Goal: Transaction & Acquisition: Purchase product/service

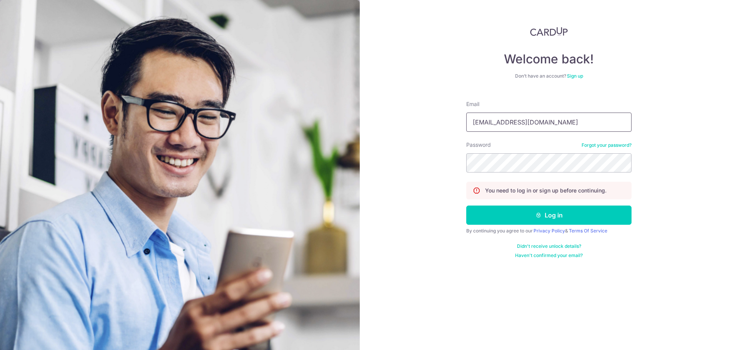
type input "keekevn@gmail.com"
click at [561, 215] on button "Log in" at bounding box center [548, 215] width 165 height 19
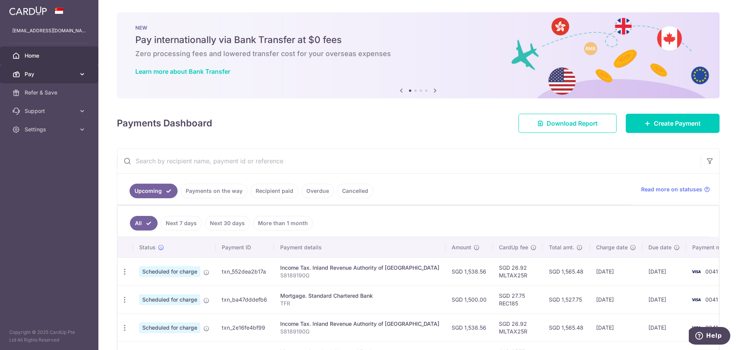
click at [70, 73] on span "Pay" at bounding box center [50, 74] width 51 height 8
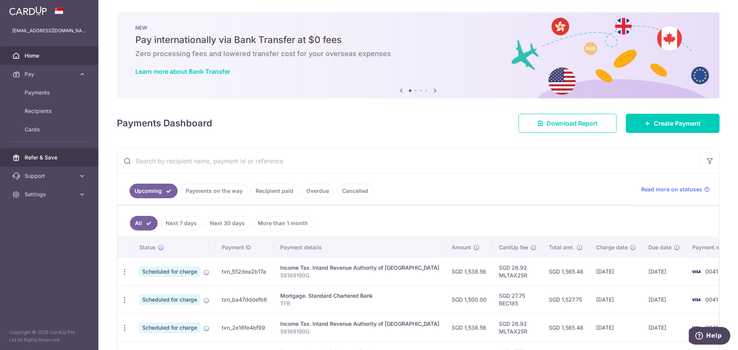
click at [48, 161] on span "Refer & Save" at bounding box center [50, 158] width 51 height 8
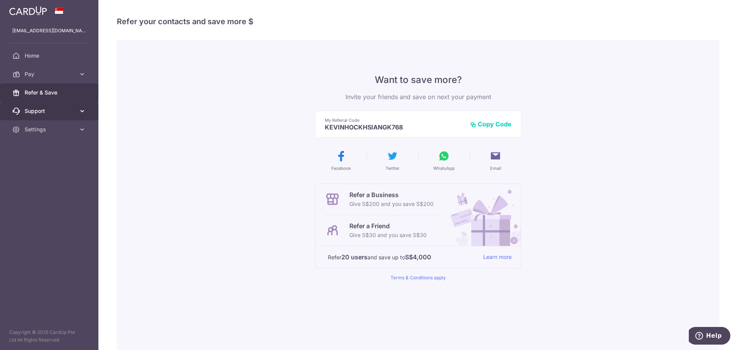
click at [51, 111] on span "Support" at bounding box center [50, 111] width 51 height 8
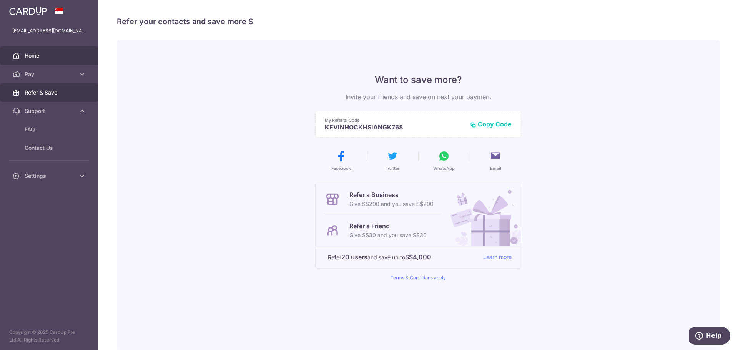
click at [50, 56] on span "Home" at bounding box center [50, 56] width 51 height 8
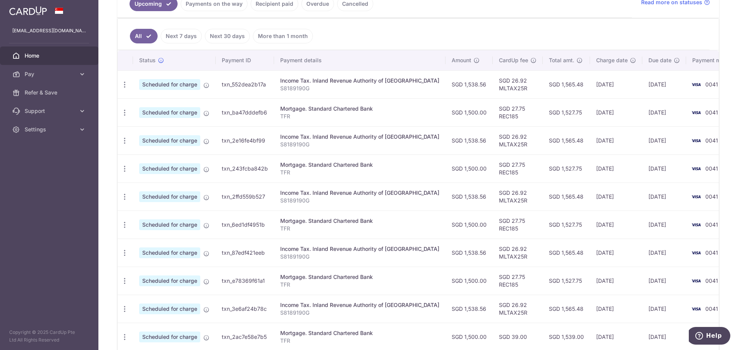
scroll to position [231, 0]
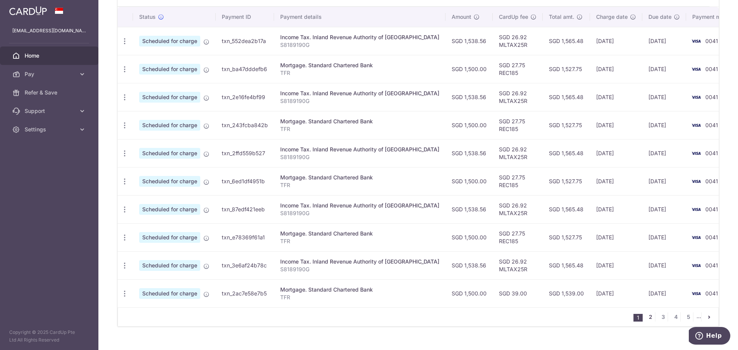
click at [646, 315] on link "2" at bounding box center [650, 316] width 9 height 9
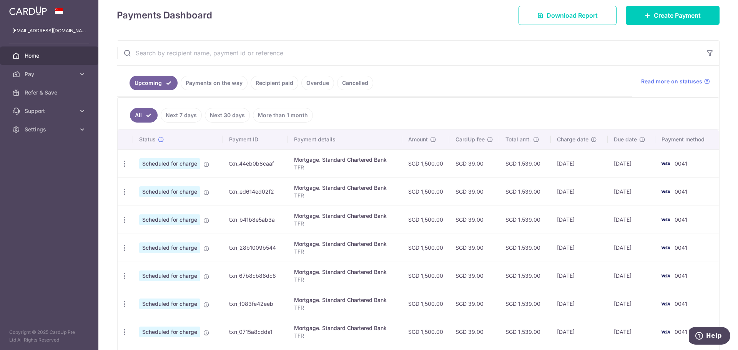
scroll to position [52, 0]
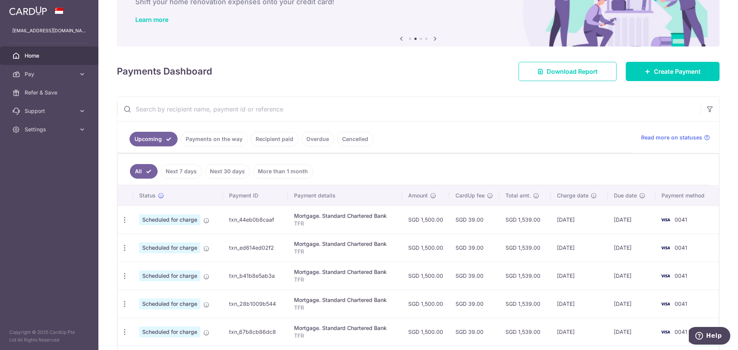
click at [281, 138] on link "Recipient paid" at bounding box center [275, 139] width 48 height 15
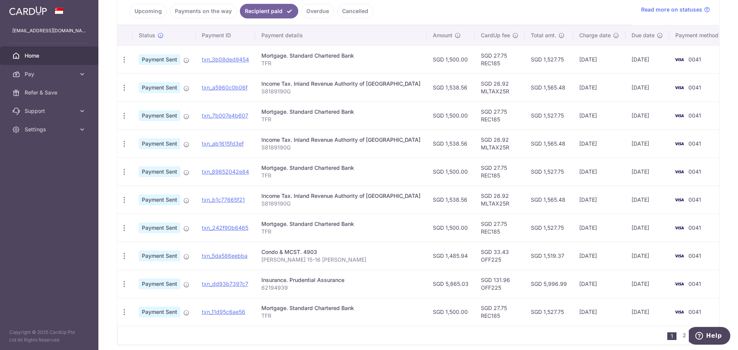
scroll to position [192, 0]
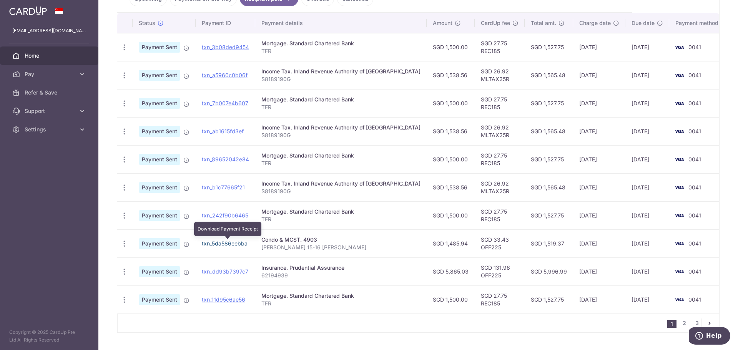
click at [239, 243] on link "txn_5da586eebba" at bounding box center [225, 243] width 46 height 7
click at [277, 239] on div "Condo & MCST. 4903" at bounding box center [340, 240] width 159 height 8
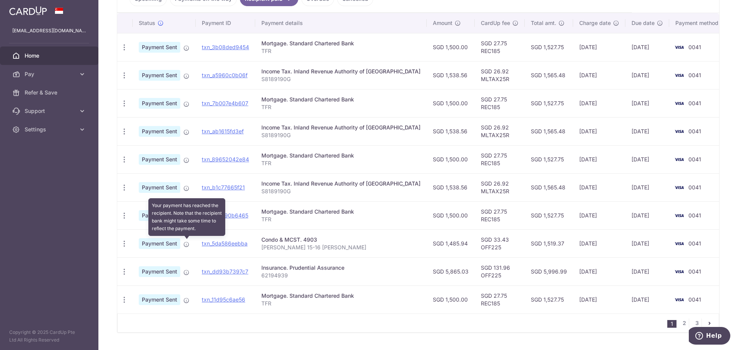
click at [185, 244] on icon at bounding box center [186, 244] width 6 height 6
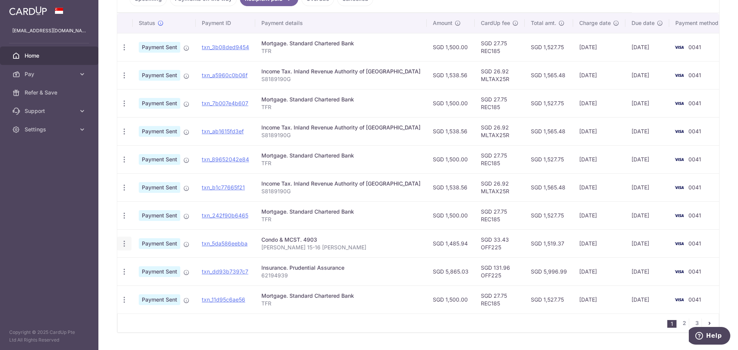
click at [121, 243] on icon "button" at bounding box center [124, 244] width 8 height 8
click at [126, 242] on icon "button" at bounding box center [124, 244] width 8 height 8
click at [300, 246] on p "Kevin 15-16 Florence" at bounding box center [340, 248] width 159 height 8
click at [54, 75] on span "Pay" at bounding box center [50, 74] width 51 height 8
click at [45, 91] on span "Payments" at bounding box center [50, 93] width 51 height 8
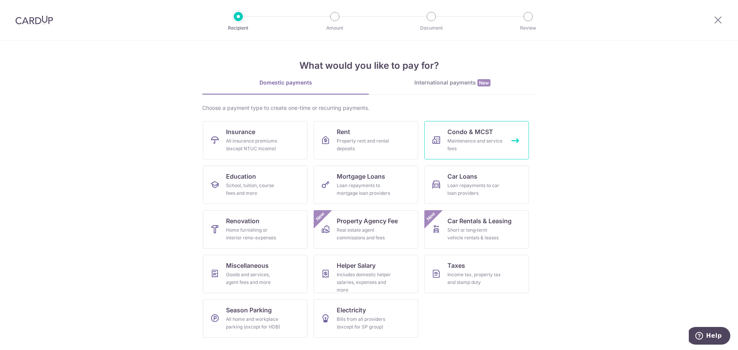
click at [463, 135] on span "Condo & MCST" at bounding box center [470, 131] width 46 height 9
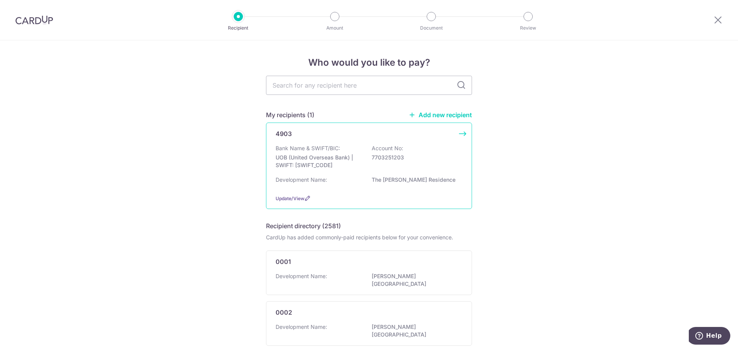
click at [413, 151] on div "Bank Name & SWIFT/BIC: UOB (United Overseas Bank) | SWIFT: [SWIFT_CODE] Account…" at bounding box center [369, 158] width 187 height 28
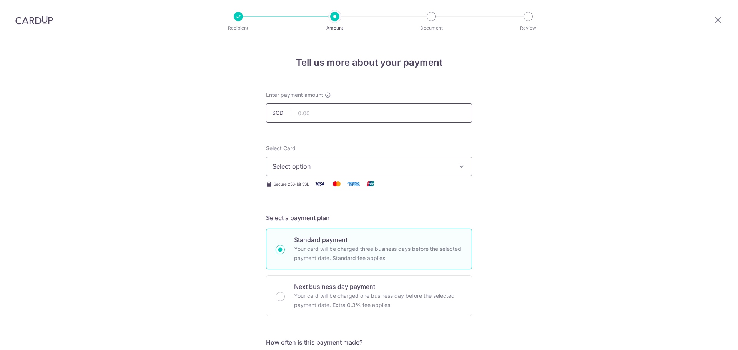
click at [394, 113] on input "text" at bounding box center [369, 112] width 206 height 19
type input "1,589.29"
drag, startPoint x: 617, startPoint y: 181, endPoint x: 613, endPoint y: 180, distance: 4.0
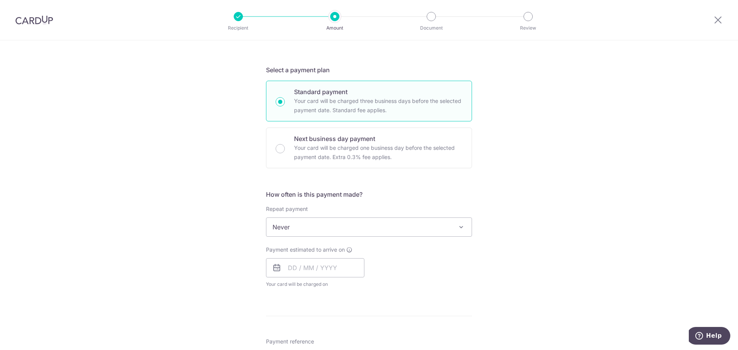
scroll to position [192, 0]
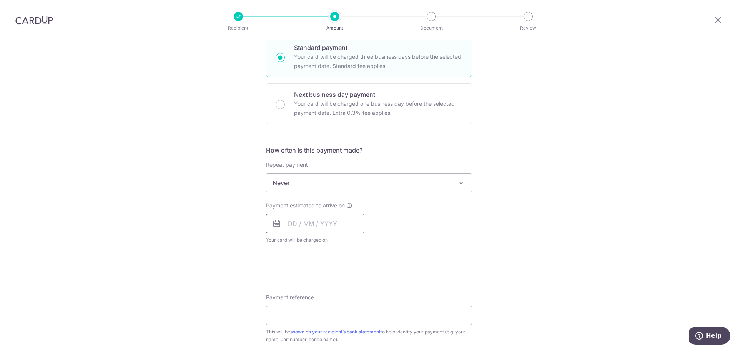
click at [339, 222] on input "text" at bounding box center [315, 223] width 98 height 19
click at [357, 296] on link "10" at bounding box center [358, 293] width 12 height 12
type input "10/10/2025"
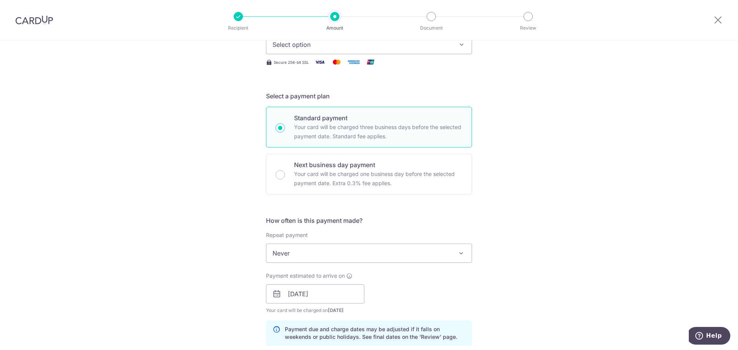
scroll to position [115, 0]
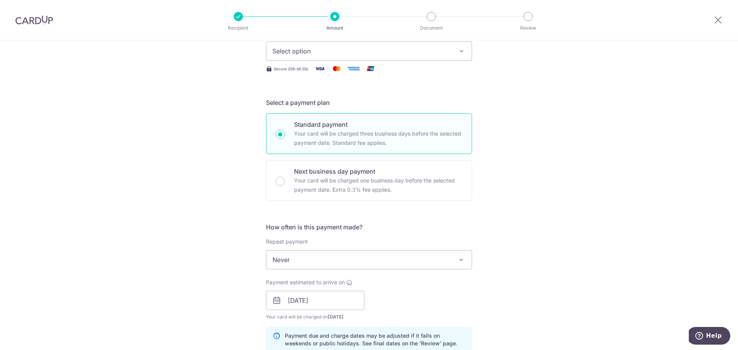
click at [430, 49] on span "Select option" at bounding box center [361, 50] width 179 height 9
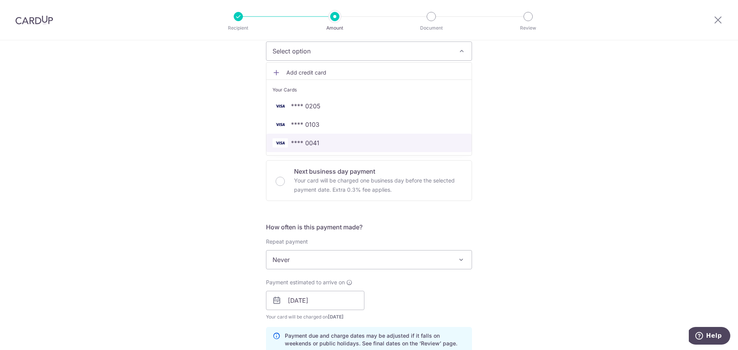
click at [308, 143] on span "**** 0041" at bounding box center [305, 142] width 28 height 9
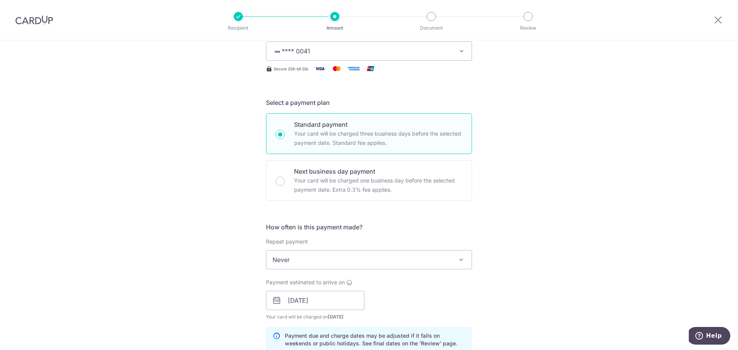
click at [525, 166] on div "Tell us more about your payment Enter payment amount SGD 1,589.29 1589.29 Selec…" at bounding box center [369, 288] width 738 height 727
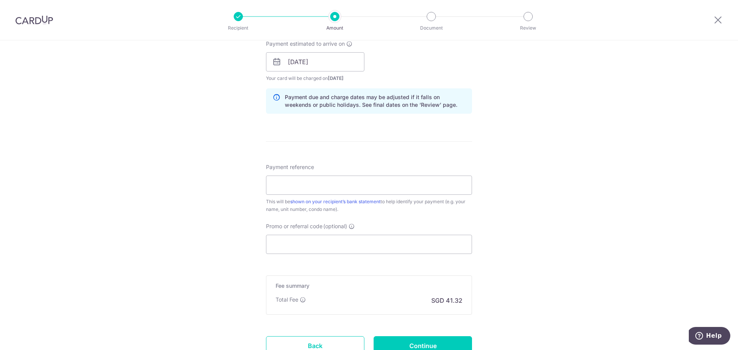
scroll to position [417, 0]
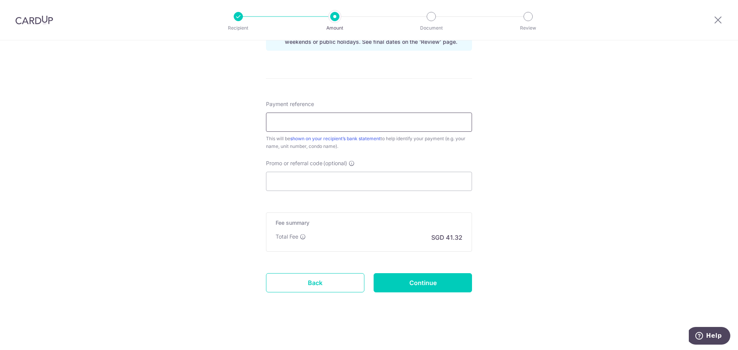
click at [415, 124] on input "Payment reference" at bounding box center [369, 122] width 206 height 19
click at [393, 186] on input "Promo or referral code (optional)" at bounding box center [369, 181] width 206 height 19
paste input "3NEWR5"
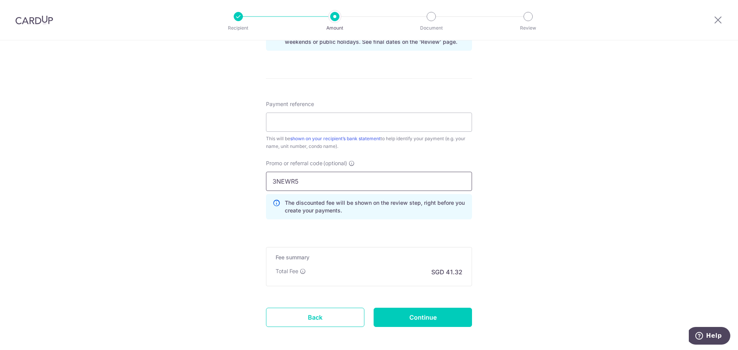
type input "3NEWR5"
click at [403, 125] on input "Payment reference" at bounding box center [369, 122] width 206 height 19
type input "Florence Residence"
click at [557, 145] on div "Tell us more about your payment Enter payment amount SGD 1,589.29 1589.29 Selec…" at bounding box center [369, 3] width 738 height 761
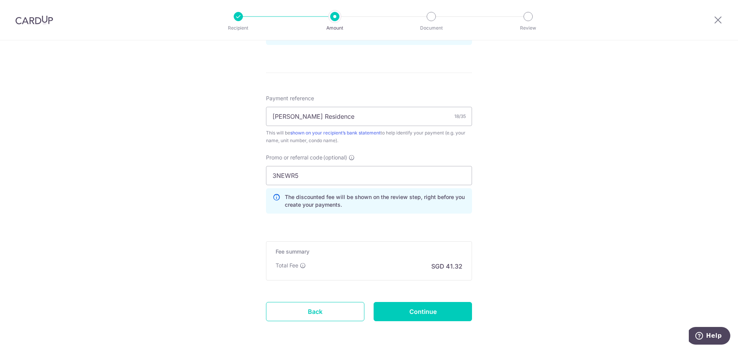
scroll to position [452, 0]
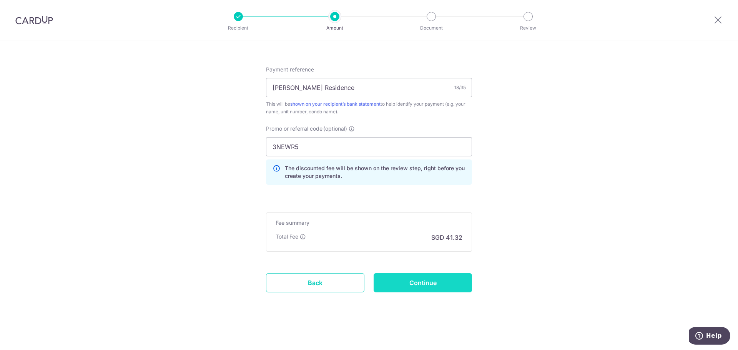
click at [434, 281] on input "Continue" at bounding box center [423, 282] width 98 height 19
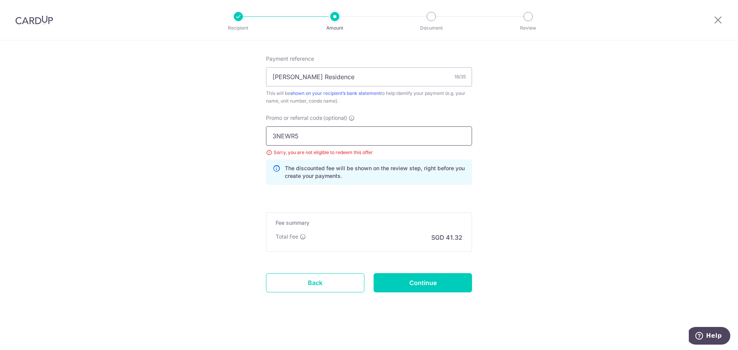
click at [352, 136] on input "3NEWR5" at bounding box center [369, 135] width 206 height 19
paste input "OFF22"
type input "OFF225"
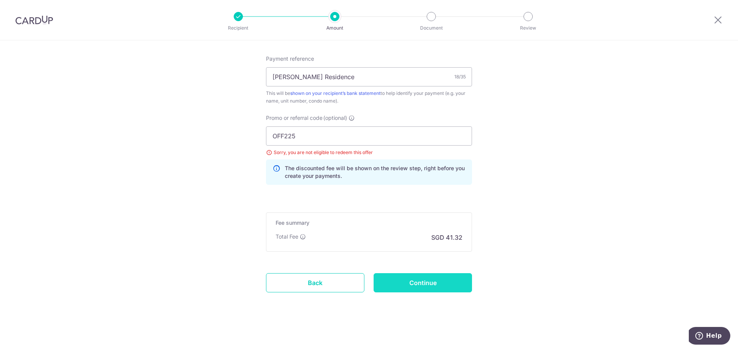
click at [415, 280] on input "Continue" at bounding box center [423, 282] width 98 height 19
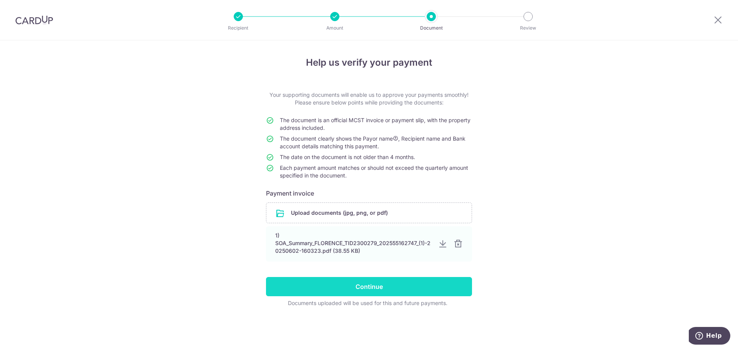
click at [389, 288] on input "Continue" at bounding box center [369, 286] width 206 height 19
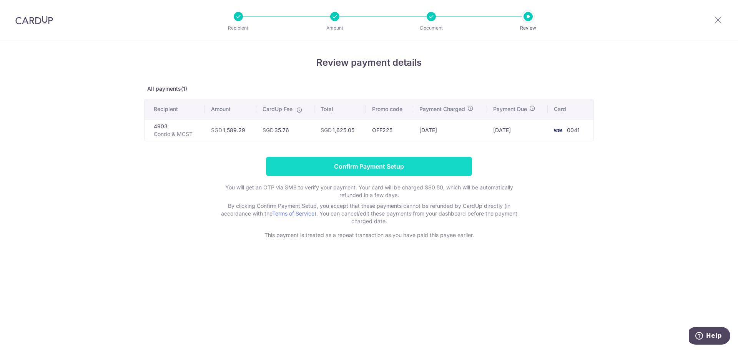
click at [397, 162] on input "Confirm Payment Setup" at bounding box center [369, 166] width 206 height 19
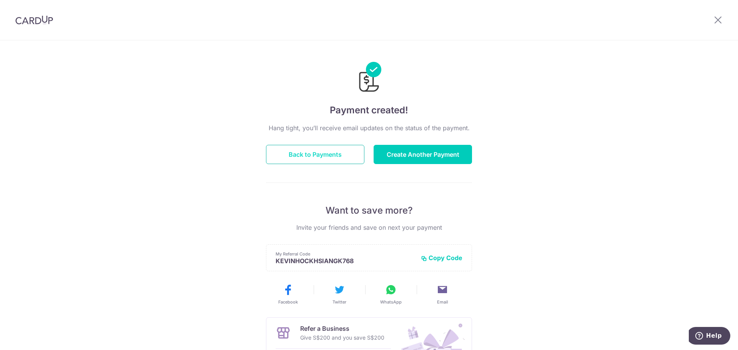
click at [345, 154] on button "Back to Payments" at bounding box center [315, 154] width 98 height 19
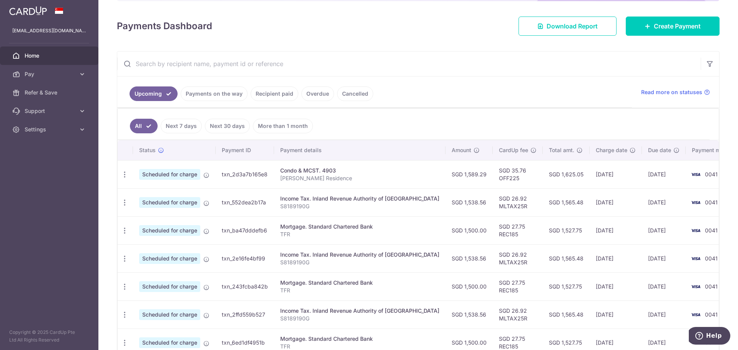
scroll to position [115, 0]
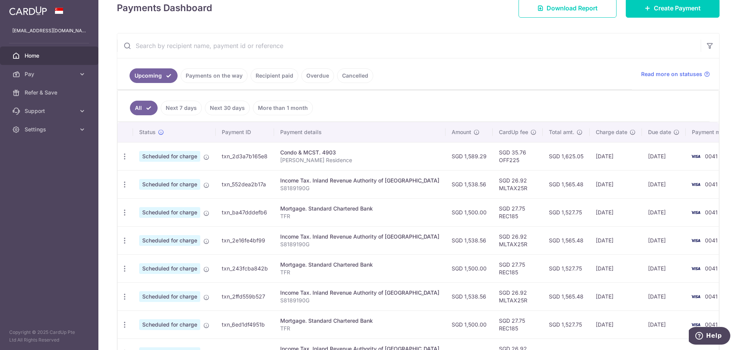
click at [305, 156] on p "Florence Residence" at bounding box center [359, 160] width 159 height 8
click at [184, 157] on span "Scheduled for charge" at bounding box center [169, 156] width 61 height 11
click at [231, 159] on td "txn_2d3a7b165e8" at bounding box center [245, 156] width 58 height 28
click at [232, 155] on td "txn_2d3a7b165e8" at bounding box center [245, 156] width 58 height 28
click at [47, 71] on span "Pay" at bounding box center [50, 74] width 51 height 8
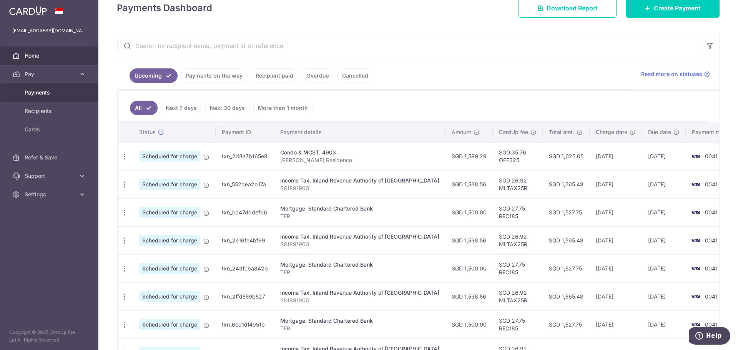
click at [49, 93] on span "Payments" at bounding box center [50, 93] width 51 height 8
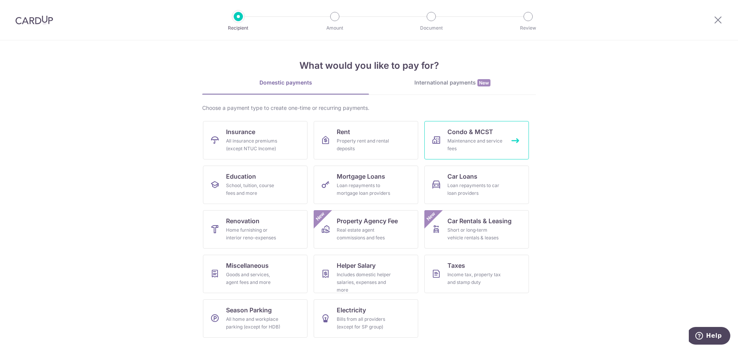
click at [455, 139] on div "Maintenance and service fees" at bounding box center [474, 144] width 55 height 15
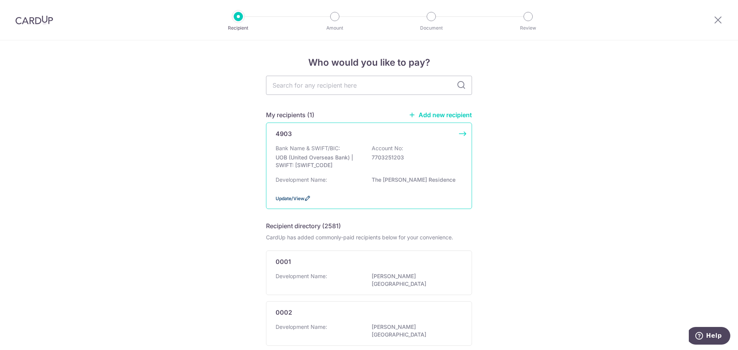
click at [290, 198] on span "Update/View" at bounding box center [290, 199] width 29 height 6
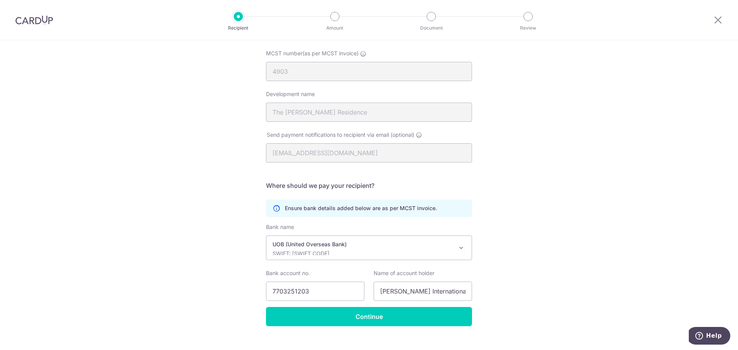
scroll to position [86, 0]
